Goal: Answer question/provide support

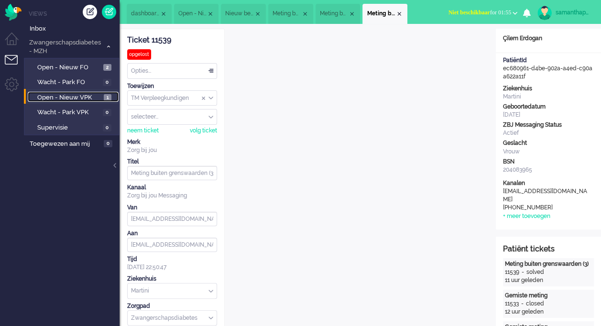
click at [68, 94] on span "Open - Nieuw VPK" at bounding box center [69, 97] width 64 height 9
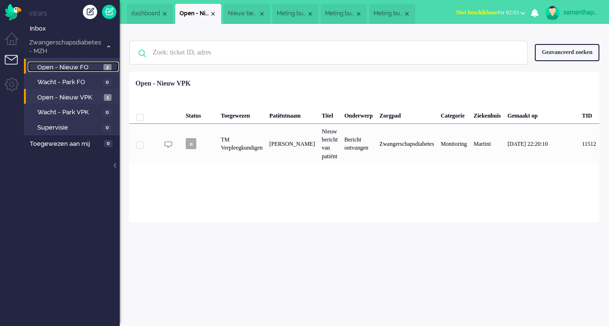
click at [95, 69] on span "Open - Nieuw FO" at bounding box center [69, 67] width 64 height 9
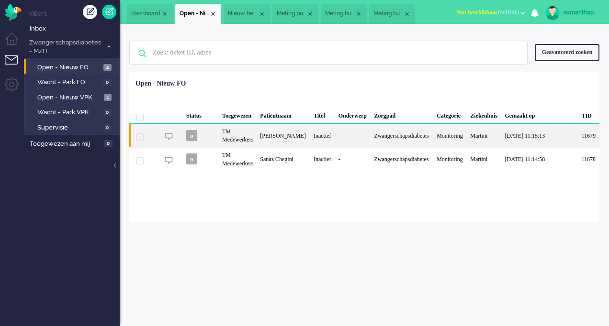
click at [278, 139] on div "[PERSON_NAME]" at bounding box center [283, 135] width 54 height 23
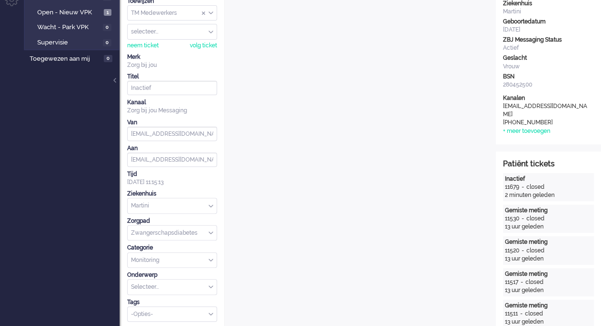
scroll to position [49, 0]
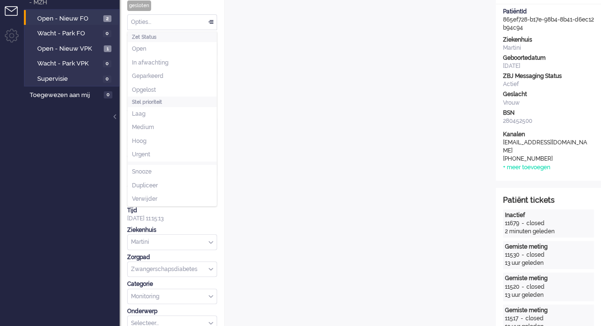
click at [209, 18] on div "Opties..." at bounding box center [172, 22] width 89 height 15
click at [151, 83] on li "Opgelost" at bounding box center [172, 90] width 89 height 14
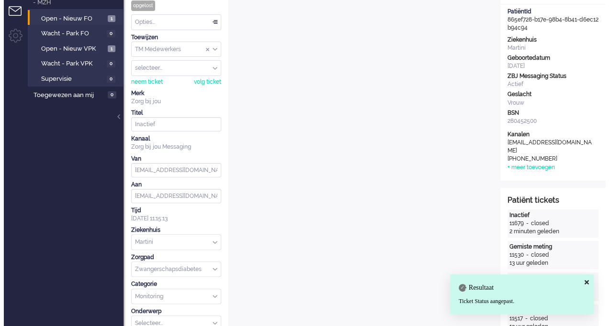
scroll to position [0, 0]
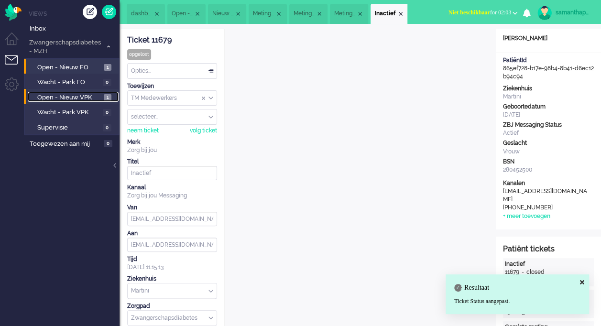
click at [90, 92] on link "Open - Nieuw VPK 1" at bounding box center [73, 97] width 91 height 11
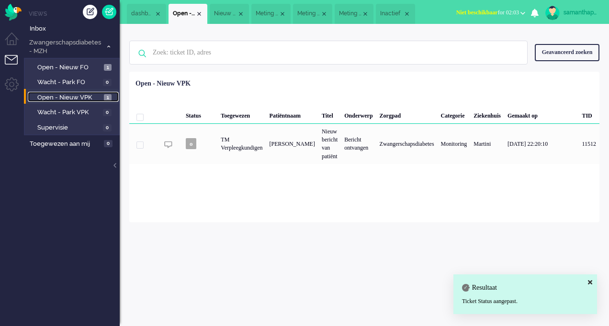
click at [73, 99] on span "Open - Nieuw VPK" at bounding box center [69, 97] width 64 height 9
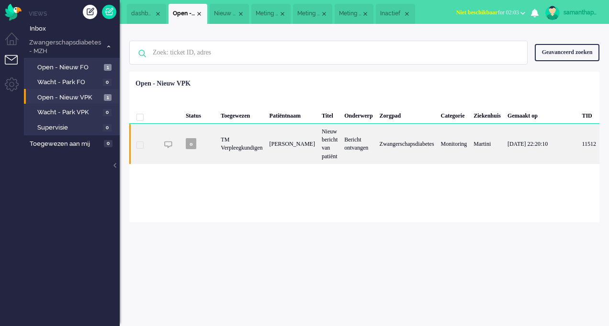
click at [285, 146] on div "[PERSON_NAME]" at bounding box center [292, 144] width 52 height 40
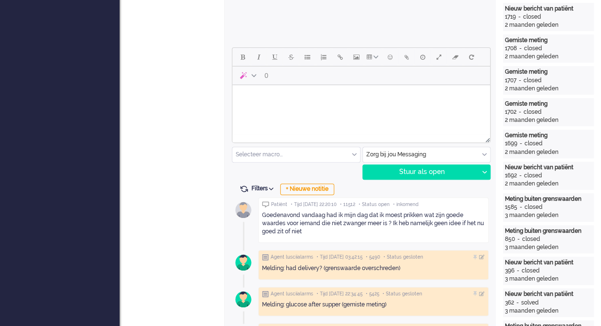
scroll to position [405, 0]
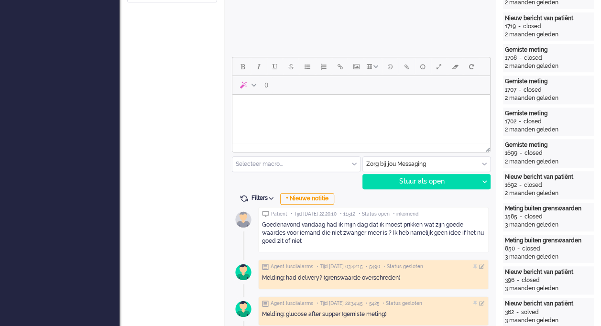
click at [410, 119] on html at bounding box center [362, 107] width 258 height 24
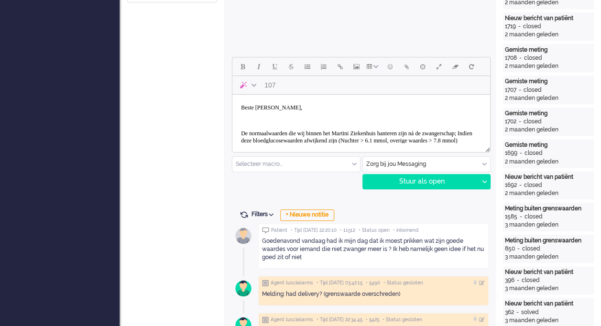
scroll to position [11, 0]
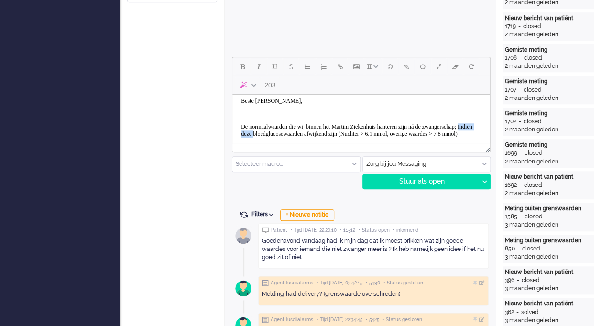
drag, startPoint x: 323, startPoint y: 133, endPoint x: 287, endPoint y: 132, distance: 35.9
click at [287, 132] on p "De normaalwaarden die wij binnen het Martini Ziekenhuis hanteren zijn ná de zwa…" at bounding box center [361, 130] width 241 height 14
drag, startPoint x: 391, startPoint y: 134, endPoint x: 350, endPoint y: 134, distance: 41.6
click at [350, 134] on p "De normaalwaarden die wij binnen het Martini Ziekenhuis hanteren zijn ná de zwa…" at bounding box center [361, 130] width 241 height 14
click at [376, 132] on p "De normaalwaarden die wij binnen het Martini Ziekenhuis hanteren zijn ná de zwa…" at bounding box center [361, 130] width 241 height 14
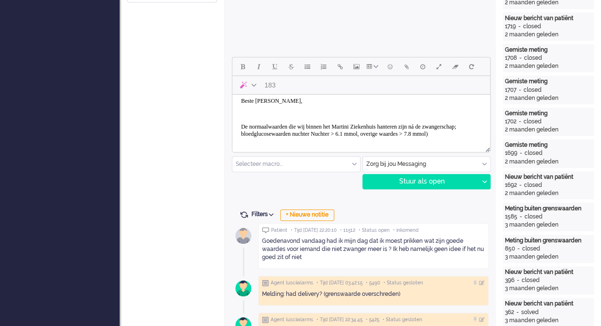
click at [406, 135] on p "De normaalwaarden die wij binnen het Martini Ziekenhuis hanteren zijn ná de zwa…" at bounding box center [361, 130] width 241 height 14
click at [459, 132] on p "De normaalwaarden die wij binnen het Martini Ziekenhuis hanteren zijn ná de zwa…" at bounding box center [361, 130] width 241 height 14
click at [279, 138] on p "De normaalwaarden die wij binnen het Martini Ziekenhuis hanteren zijn ná de zwa…" at bounding box center [361, 130] width 241 height 14
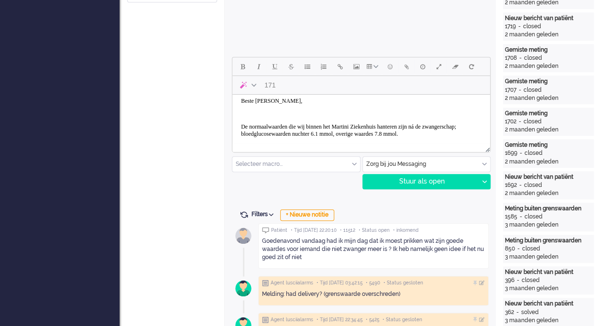
click at [401, 133] on p "De normaalwaarden die wij binnen het Martini Ziekenhuis hanteren zijn ná de zwa…" at bounding box center [361, 130] width 241 height 14
click at [403, 133] on p "De normaalwaarden die wij binnen het Martini Ziekenhuis hanteren zijn ná de zwa…" at bounding box center [361, 130] width 241 height 14
click at [377, 134] on p "De normaalwaarden die wij binnen het Martini Ziekenhuis hanteren zijn ná de zwa…" at bounding box center [361, 130] width 241 height 14
click at [404, 133] on p "De normaalwaarden die wij binnen het Martini Ziekenhuis hanteren zijn ná de zwa…" at bounding box center [361, 130] width 241 height 14
click at [317, 138] on p "De normaalwaarden die wij binnen het Martini Ziekenhuis hanteren zijn ná de zwa…" at bounding box center [361, 130] width 241 height 14
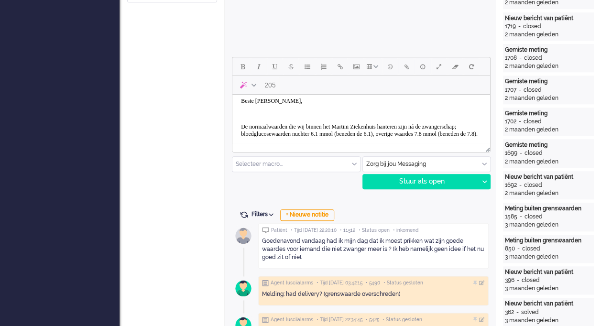
click at [378, 138] on p "De normaalwaarden die wij binnen het Martini Ziekenhuis hanteren zijn ná de zwa…" at bounding box center [361, 130] width 241 height 14
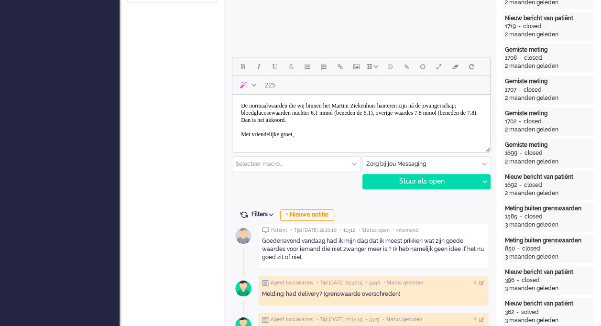
scroll to position [38, 0]
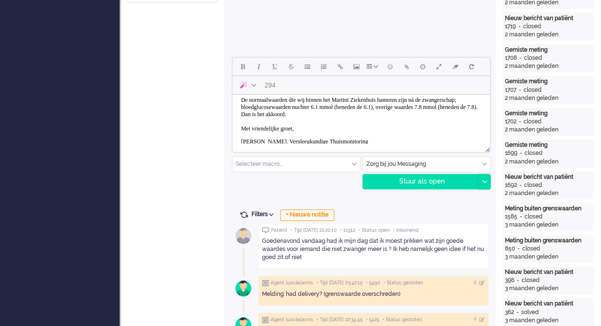
click at [485, 186] on div at bounding box center [485, 182] width 12 height 14
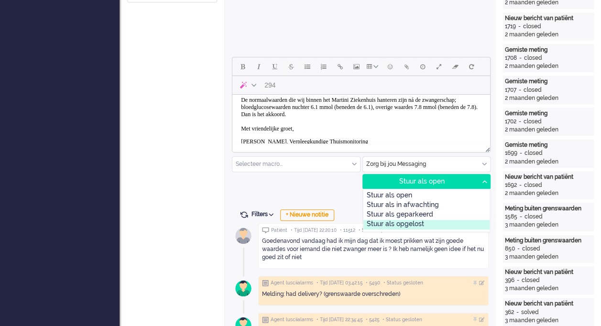
click at [413, 222] on div "Stuur als opgelost" at bounding box center [427, 225] width 127 height 10
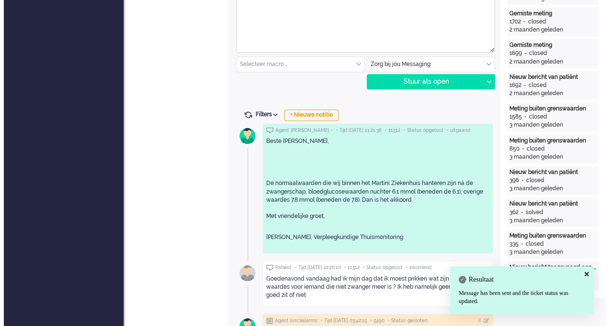
scroll to position [0, 0]
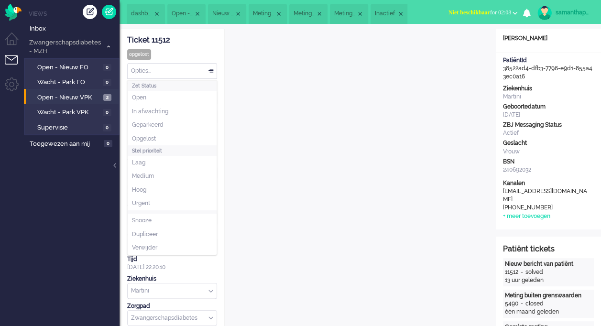
click at [213, 72] on div "Opties..." at bounding box center [172, 71] width 89 height 15
click at [153, 140] on span "Opgelost" at bounding box center [144, 139] width 24 height 8
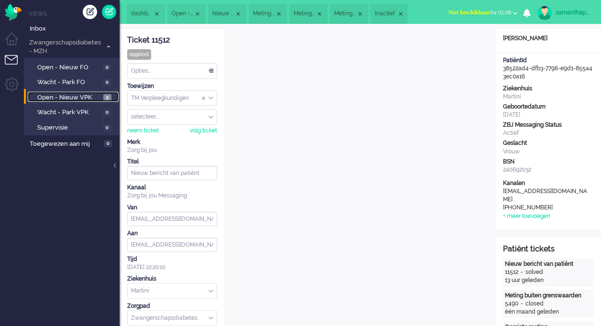
click at [97, 98] on span "Open - Nieuw VPK" at bounding box center [69, 97] width 64 height 9
